Goal: Find specific page/section: Find specific page/section

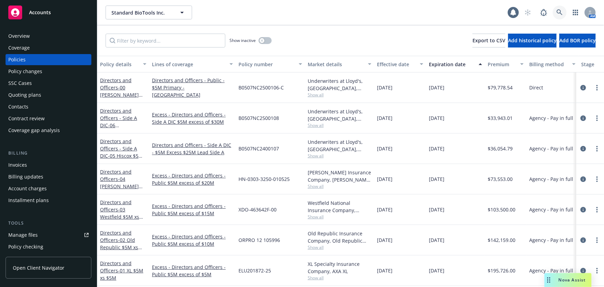
click at [558, 11] on icon at bounding box center [560, 12] width 6 height 6
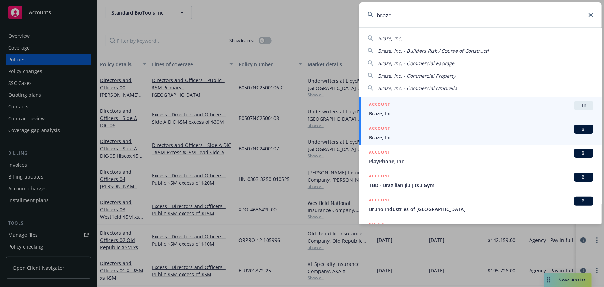
type input "braze"
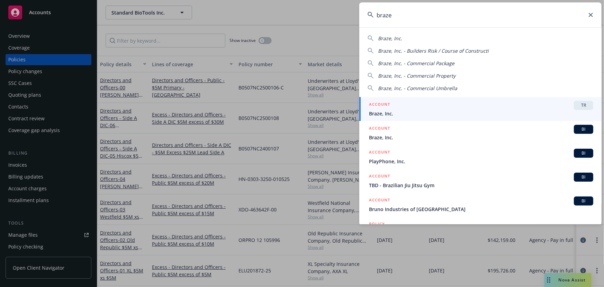
click at [423, 131] on div "ACCOUNT BI" at bounding box center [481, 129] width 224 height 9
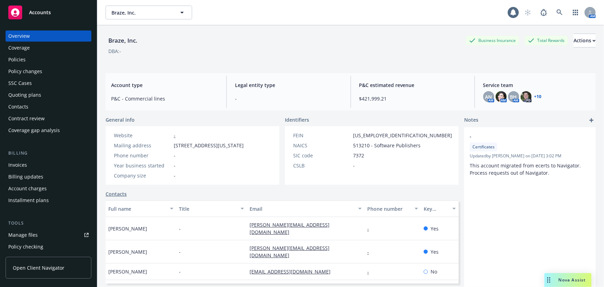
click at [34, 62] on div "Policies" at bounding box center [48, 59] width 80 height 11
